Goal: Task Accomplishment & Management: Manage account settings

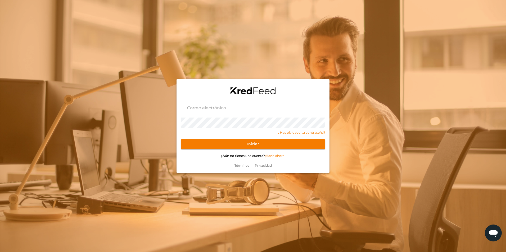
click at [279, 110] on input "text" at bounding box center [253, 108] width 144 height 11
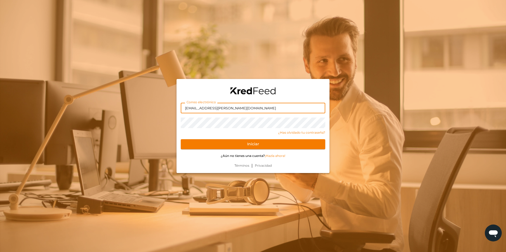
type input "dieter@voss.com.mx"
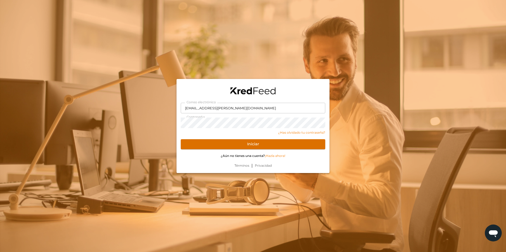
click at [303, 143] on button "Iniciar" at bounding box center [253, 144] width 144 height 10
